Goal: Entertainment & Leisure: Consume media (video, audio)

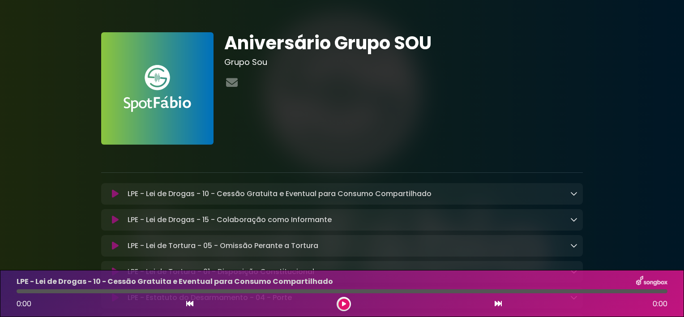
click at [115, 193] on icon at bounding box center [115, 193] width 7 height 9
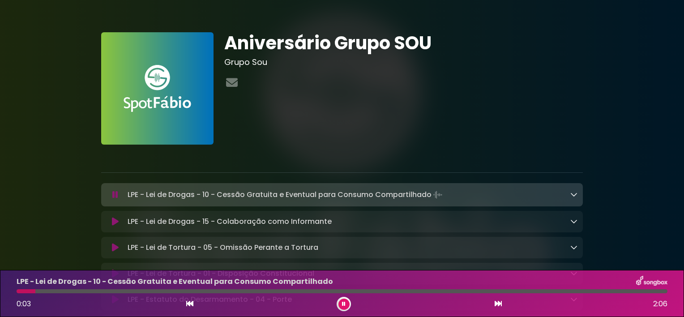
click at [573, 196] on icon at bounding box center [573, 194] width 7 height 7
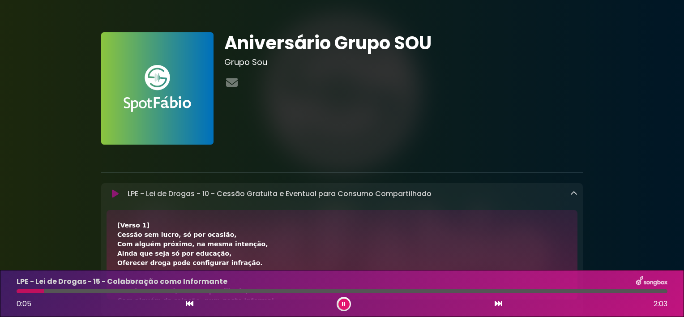
click at [573, 196] on icon at bounding box center [573, 193] width 7 height 7
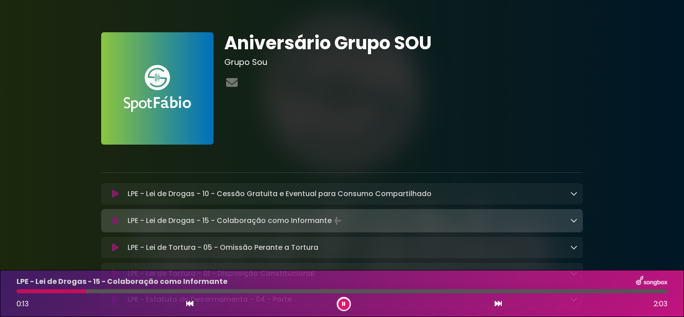
click at [571, 218] on icon at bounding box center [573, 220] width 7 height 7
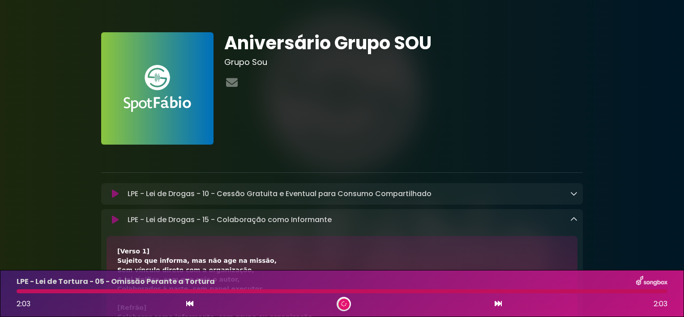
click at [571, 218] on icon at bounding box center [573, 219] width 7 height 7
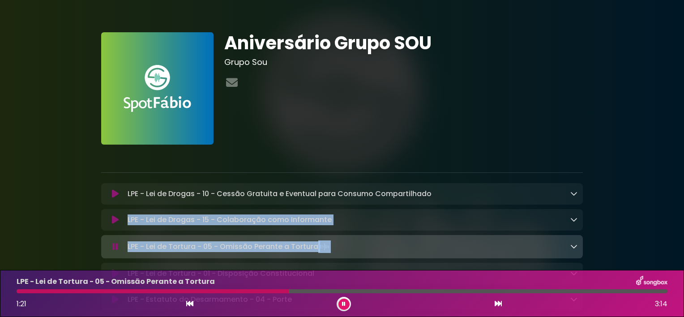
drag, startPoint x: 680, startPoint y: 192, endPoint x: 556, endPoint y: 243, distance: 134.4
click at [556, 243] on div "LPE - Lei de Tortura - 05 - Omissão Perante a Tortura Loading Track..." at bounding box center [350, 246] width 453 height 13
click at [575, 249] on icon at bounding box center [573, 246] width 7 height 7
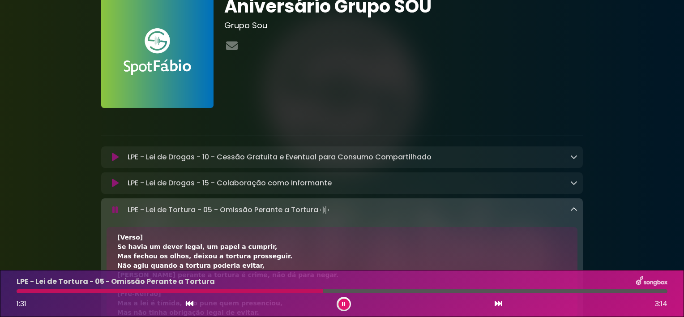
scroll to position [14, 0]
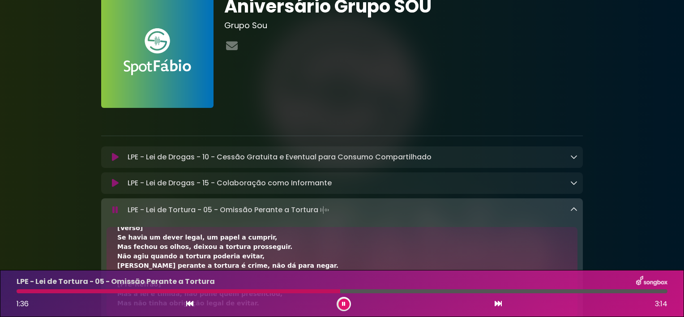
click at [571, 213] on icon at bounding box center [573, 209] width 7 height 7
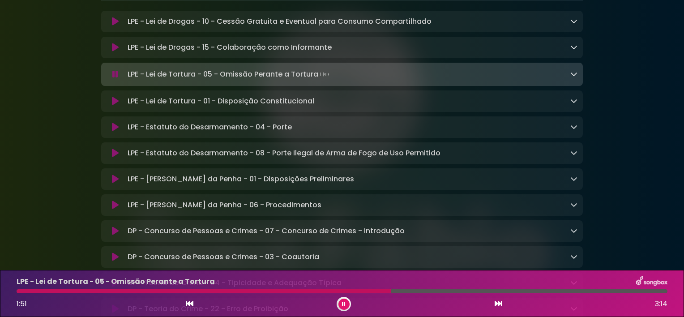
scroll to position [173, 0]
click at [353, 104] on div "LPE - Lei de Tortura - 01 - Disposição Constitucional Loading Track..." at bounding box center [350, 100] width 453 height 11
click at [570, 98] on icon at bounding box center [573, 100] width 7 height 7
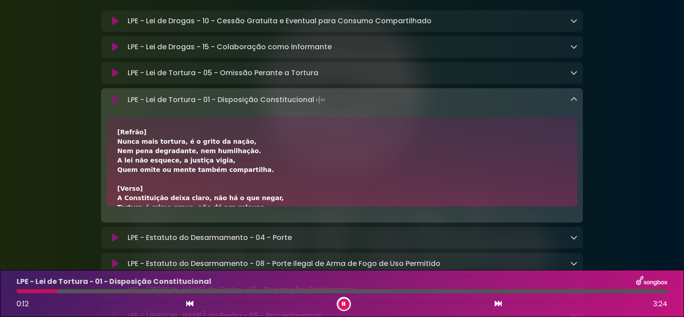
click at [336, 168] on div "[Refrão] Nunca mais tortura, é o grito da nação, Nem pena degradante, nem humil…" at bounding box center [341, 264] width 449 height 272
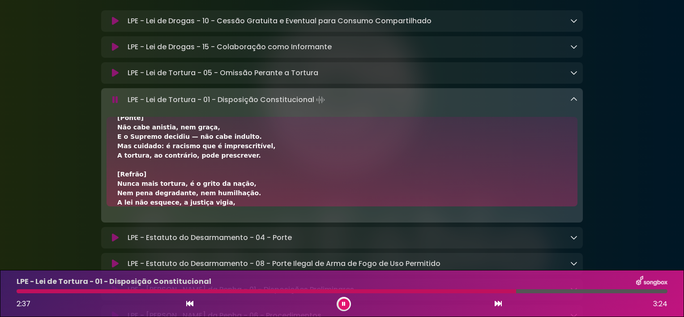
scroll to position [193, 0]
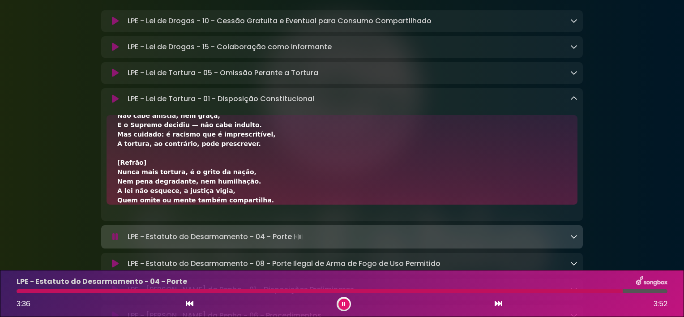
click at [573, 98] on icon at bounding box center [573, 98] width 7 height 7
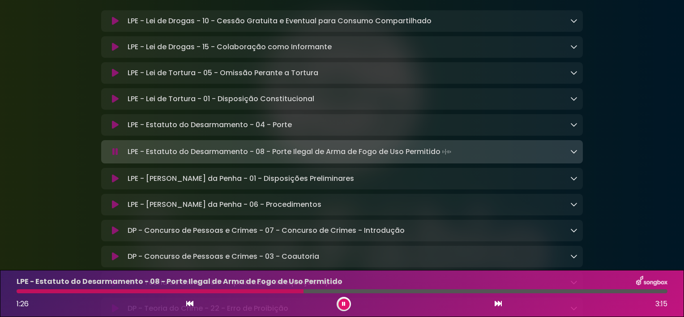
click at [255, 130] on p "LPE - Estatuto do Desarmamento - 04 - Porte Loading Track..." at bounding box center [210, 124] width 164 height 11
click at [573, 123] on icon at bounding box center [573, 124] width 7 height 7
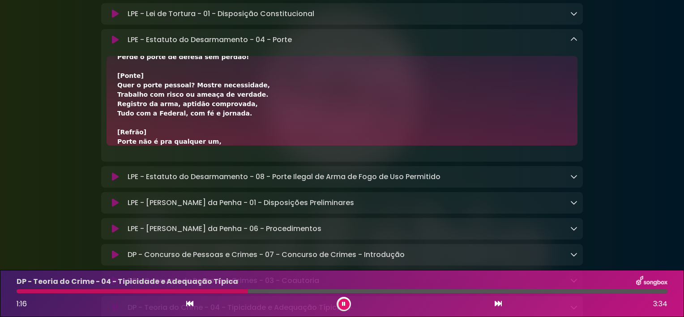
scroll to position [343, 0]
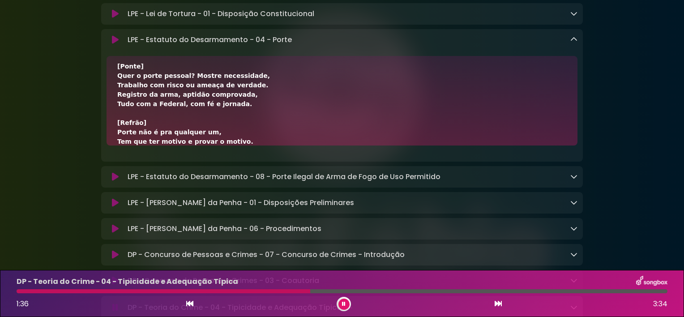
click at [302, 298] on div "1:36 3:34" at bounding box center [341, 304] width 661 height 14
click at [235, 115] on div "[Verso 1] Porte é diferente, não confunda com a posse, É para andar armado fora…" at bounding box center [341, 0] width 449 height 554
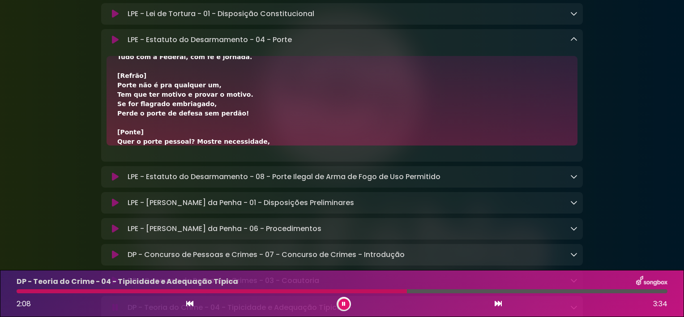
scroll to position [400, 0]
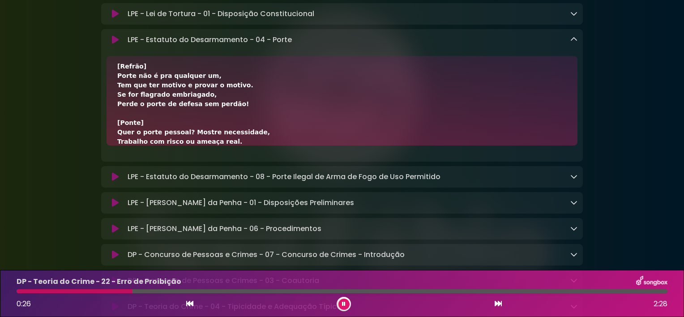
click at [341, 303] on button at bounding box center [343, 303] width 11 height 11
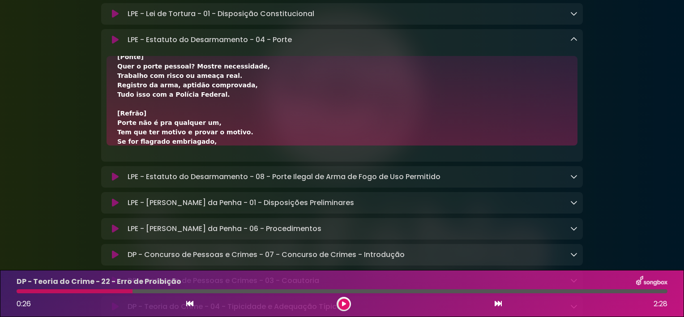
scroll to position [475, 0]
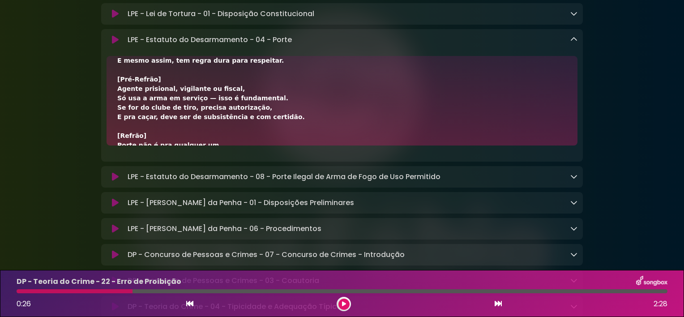
scroll to position [11, 0]
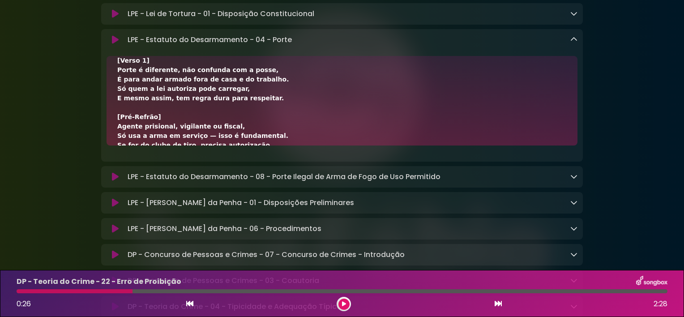
click at [343, 303] on icon at bounding box center [343, 304] width 5 height 6
click at [111, 39] on button at bounding box center [114, 39] width 17 height 9
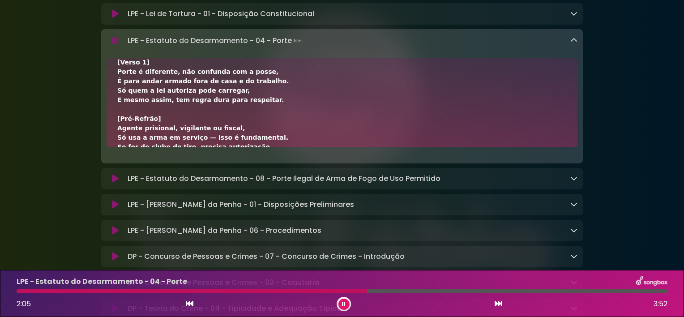
click at [342, 302] on icon at bounding box center [343, 304] width 4 height 6
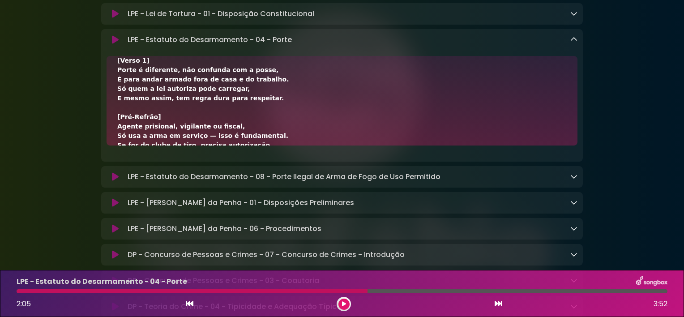
click at [315, 288] on div "LPE - Estatuto do Desarmamento - 04 - Porte 2:05 3:52" at bounding box center [341, 293] width 661 height 35
click at [319, 292] on div at bounding box center [192, 291] width 351 height 4
drag, startPoint x: 320, startPoint y: 292, endPoint x: 281, endPoint y: 290, distance: 39.0
click at [281, 290] on div at bounding box center [192, 291] width 351 height 4
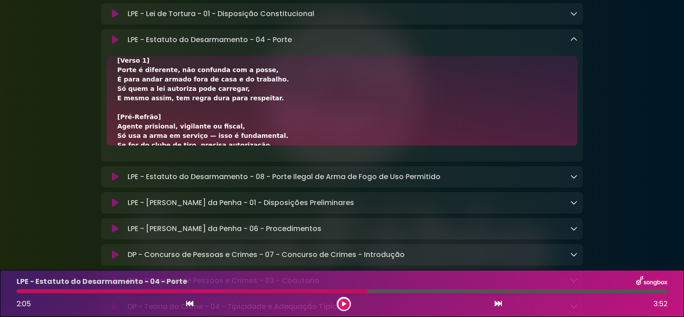
click at [281, 290] on div at bounding box center [192, 291] width 351 height 4
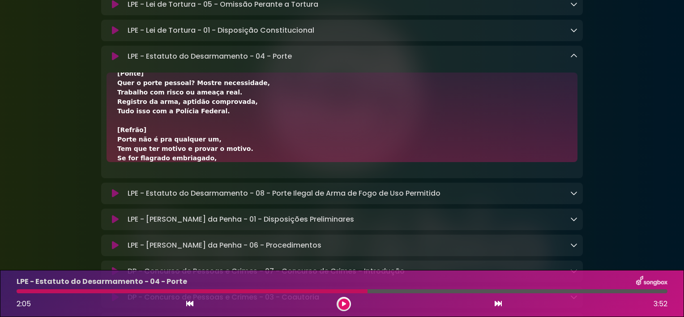
scroll to position [475, 0]
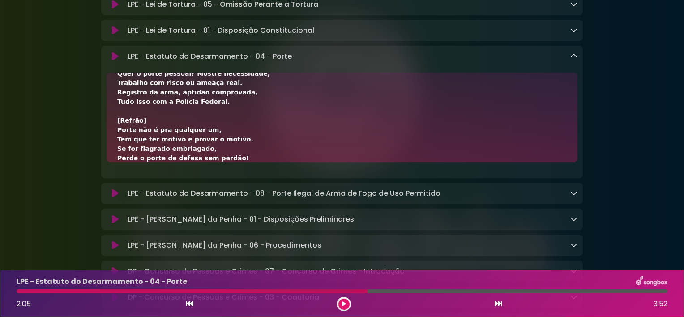
click at [113, 60] on icon at bounding box center [115, 56] width 7 height 9
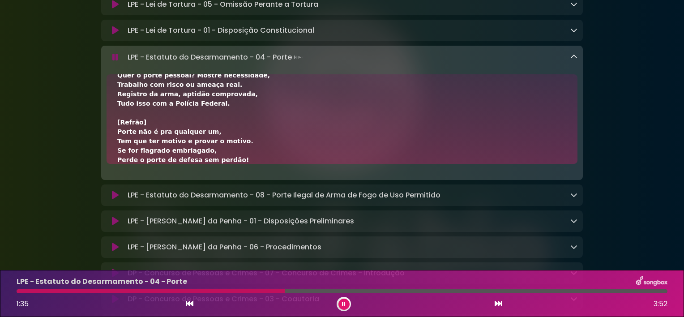
click at [20, 287] on div "LPE - Estatuto do Desarmamento - 04 - Porte 1:35 3:52" at bounding box center [341, 293] width 661 height 35
click at [194, 299] on div "1:39 3:52" at bounding box center [341, 304] width 661 height 14
click at [193, 302] on icon at bounding box center [189, 303] width 7 height 7
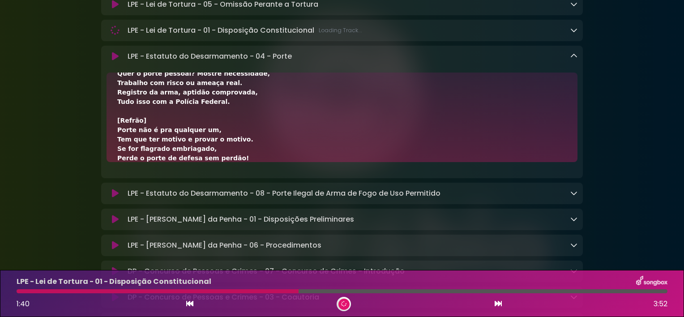
click at [193, 302] on icon at bounding box center [189, 303] width 7 height 7
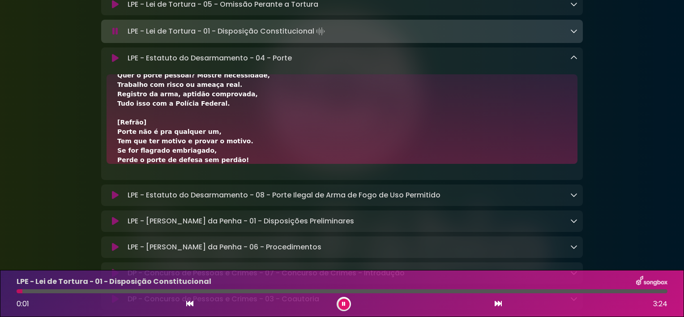
click at [496, 302] on icon at bounding box center [497, 303] width 7 height 7
